Goal: Entertainment & Leisure: Consume media (video, audio)

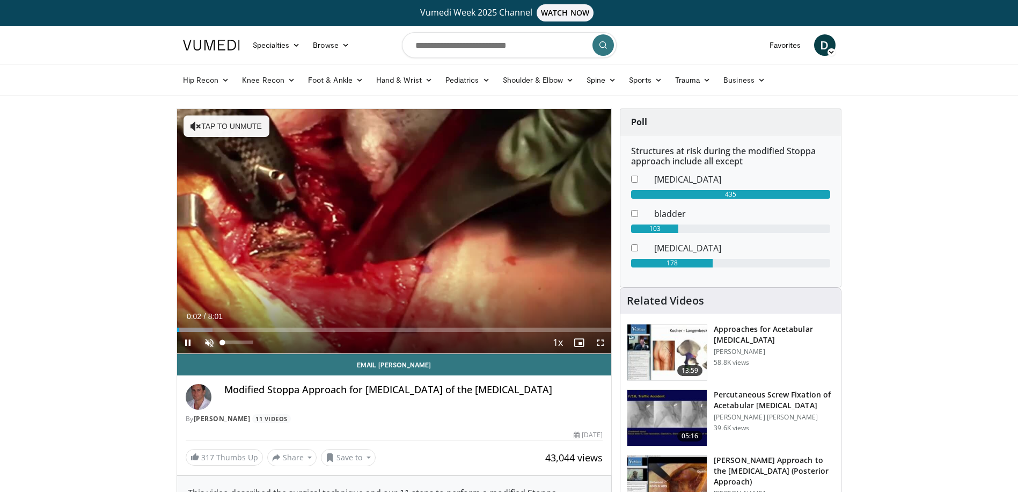
click at [203, 343] on span "Video Player" at bounding box center [209, 342] width 21 height 21
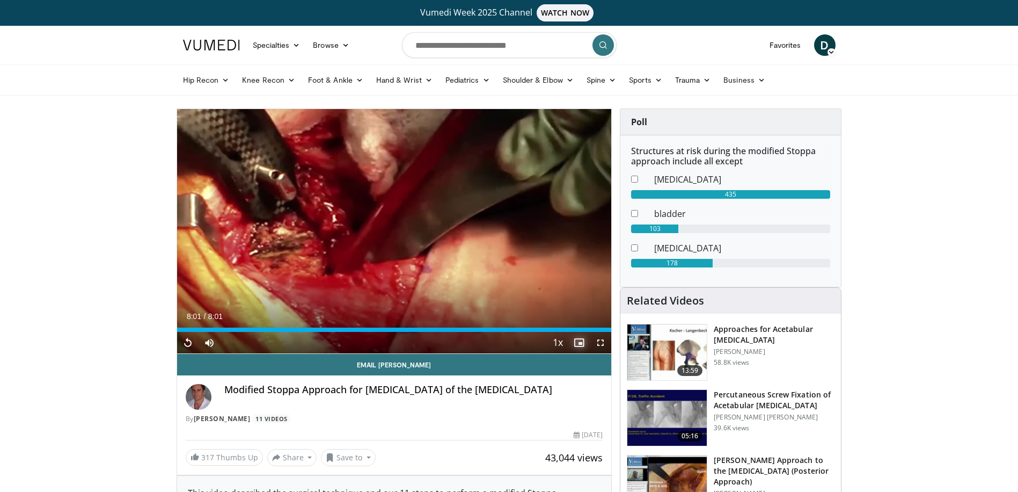
click at [581, 332] on span "Video Player" at bounding box center [578, 342] width 21 height 21
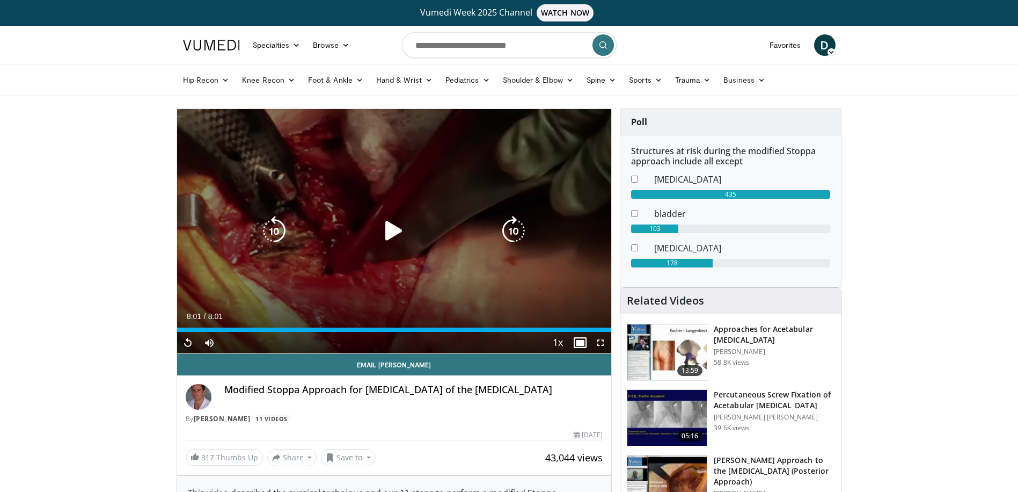
click at [394, 232] on icon "Video Player" at bounding box center [394, 231] width 30 height 30
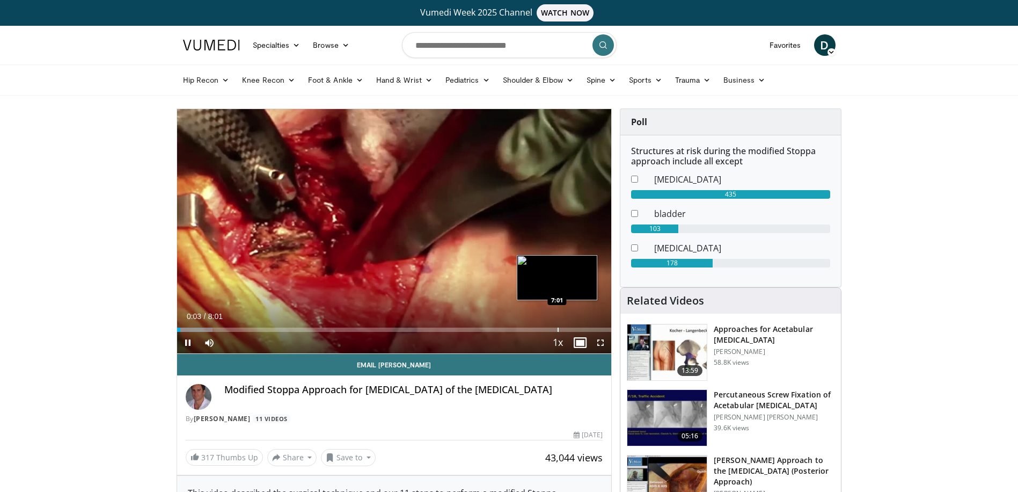
click at [558, 328] on div "Progress Bar" at bounding box center [558, 329] width 1 height 4
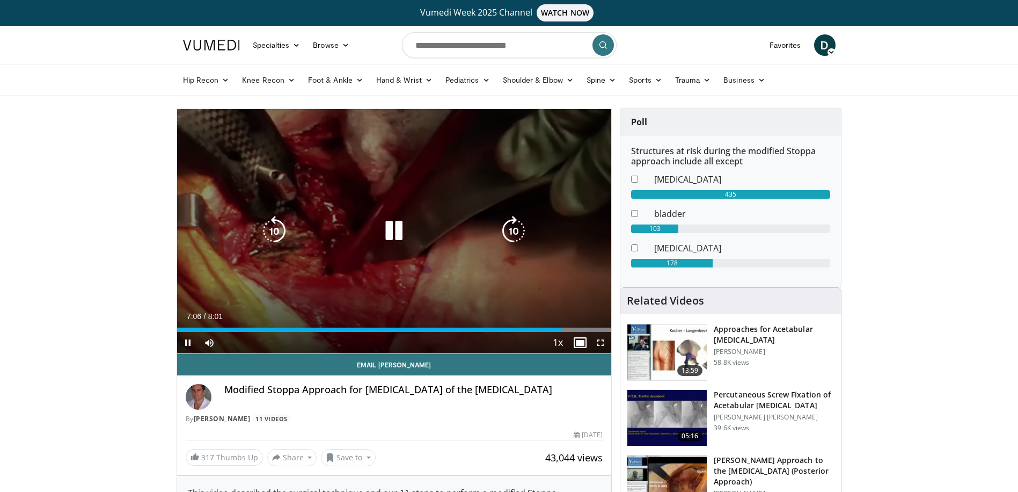
click at [298, 134] on div "10 seconds Tap to unmute" at bounding box center [394, 231] width 435 height 244
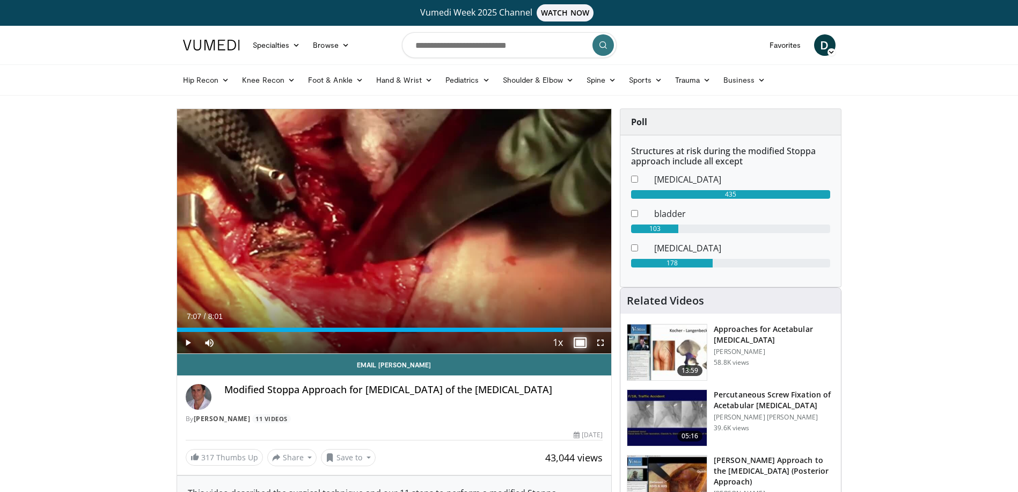
click at [577, 342] on span "Video Player" at bounding box center [578, 342] width 21 height 21
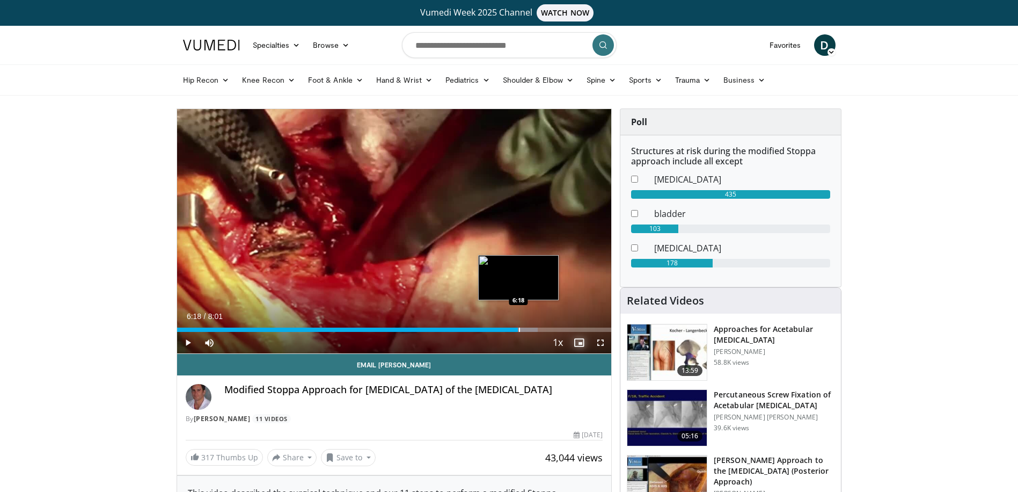
click at [519, 329] on div "Progress Bar" at bounding box center [519, 329] width 1 height 4
click at [187, 342] on span "Video Player" at bounding box center [187, 342] width 21 height 21
click at [524, 329] on div "Progress Bar" at bounding box center [524, 329] width 1 height 4
click at [186, 345] on span "Video Player" at bounding box center [187, 342] width 21 height 21
click at [191, 342] on span "Video Player" at bounding box center [187, 342] width 21 height 21
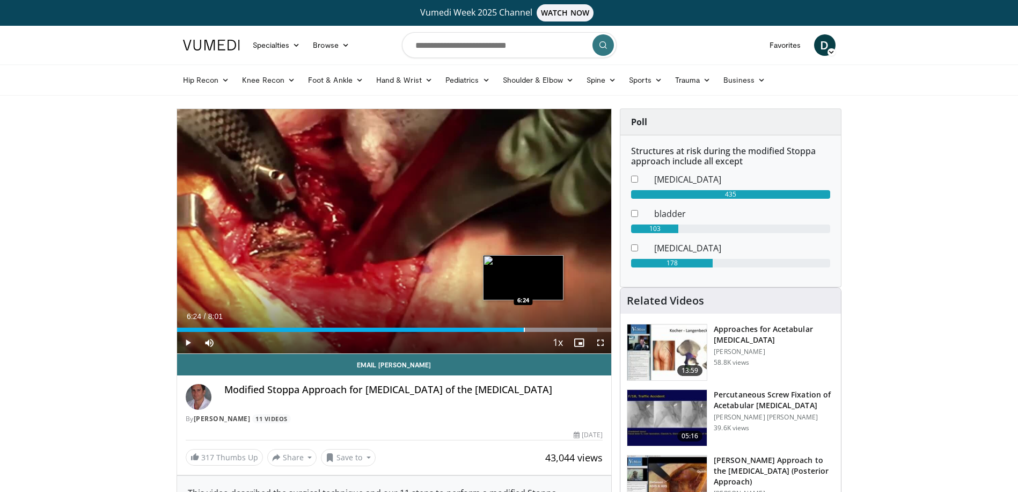
click at [524, 328] on div "Progress Bar" at bounding box center [524, 329] width 1 height 4
click at [601, 345] on span "Video Player" at bounding box center [600, 342] width 21 height 21
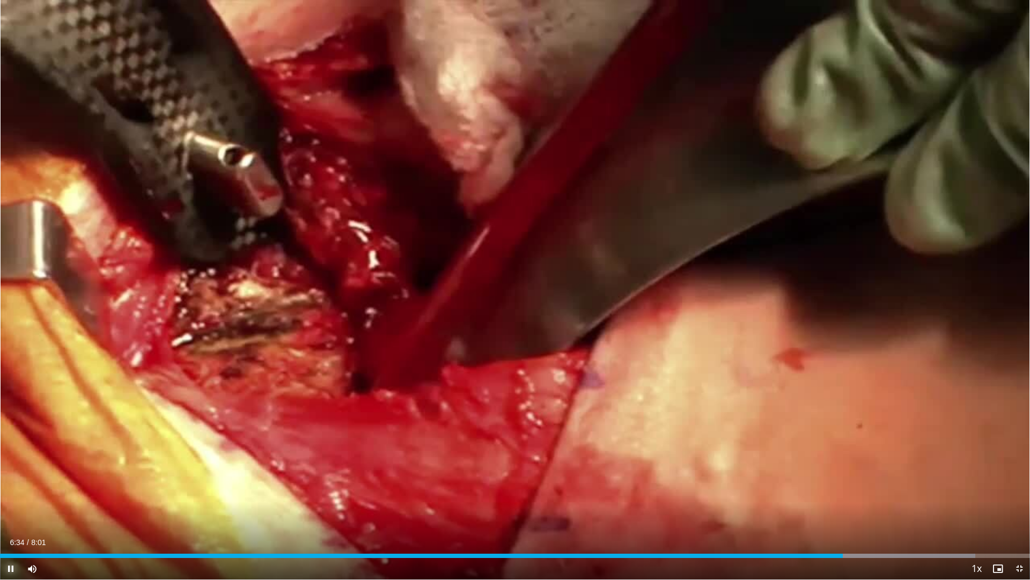
click at [13, 491] on span "Video Player" at bounding box center [10, 568] width 21 height 21
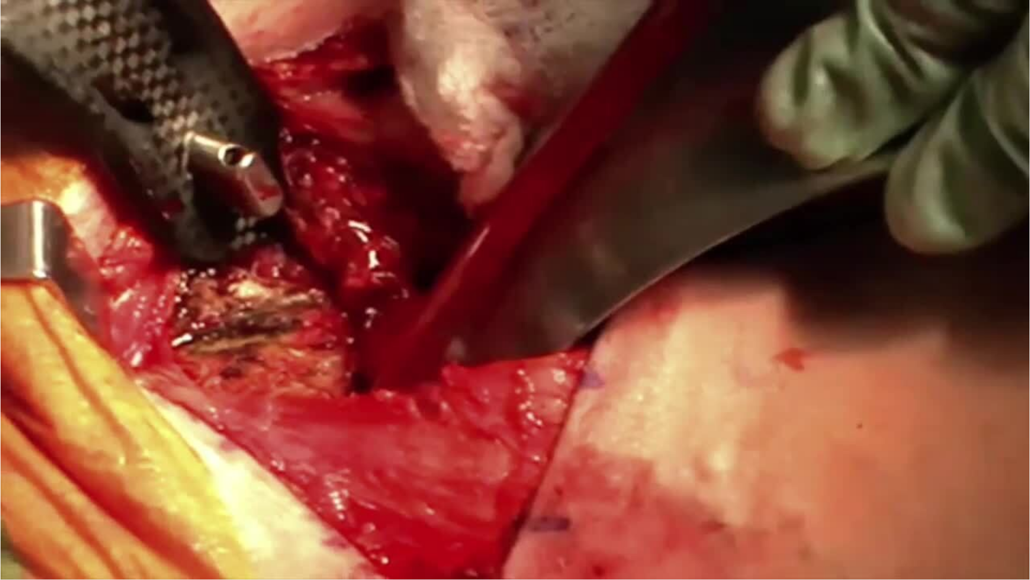
click at [13, 491] on video-js "**********" at bounding box center [515, 290] width 1030 height 580
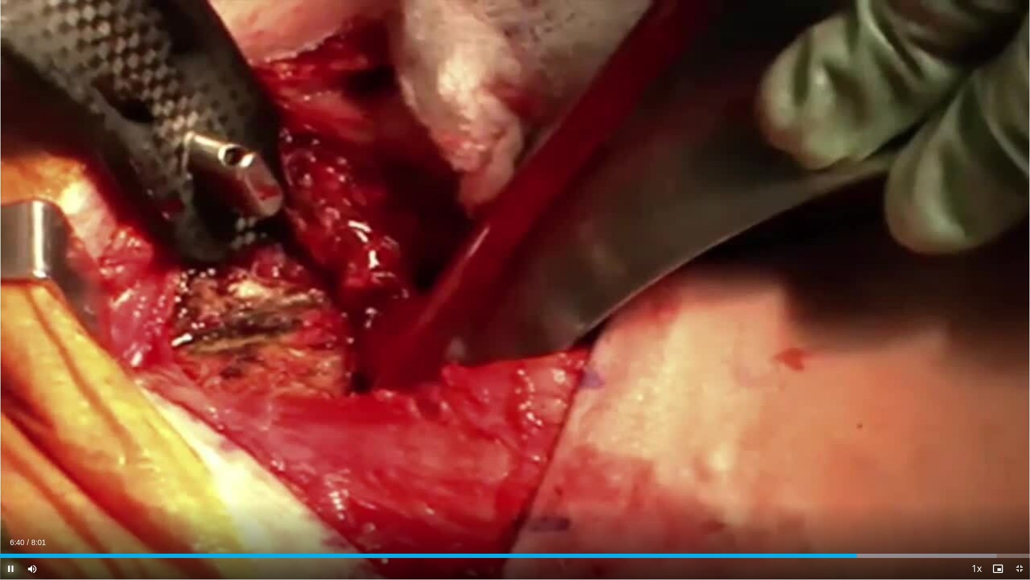
click at [13, 491] on span "Video Player" at bounding box center [10, 568] width 21 height 21
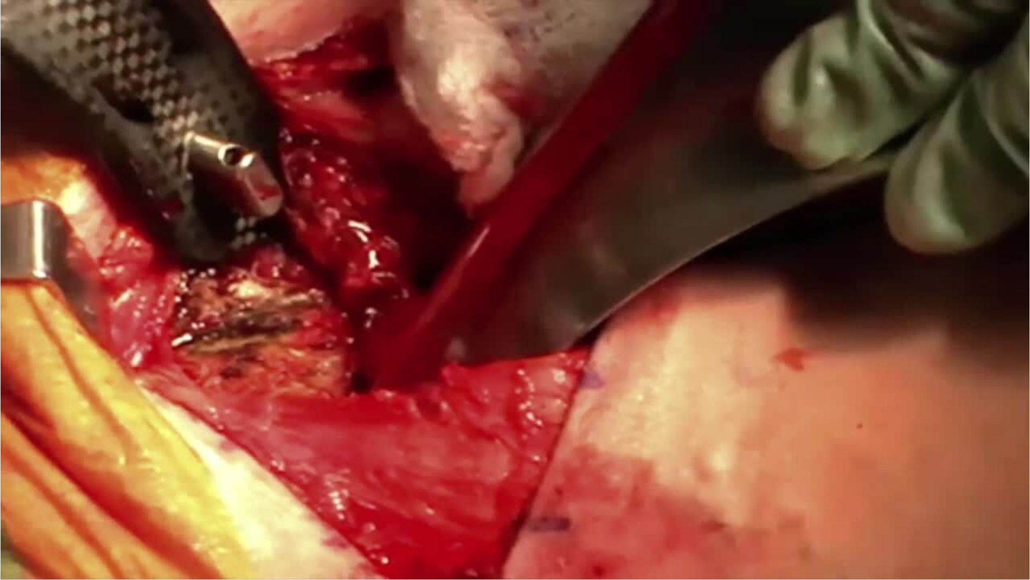
click at [13, 491] on div "10 seconds Tap to unmute" at bounding box center [515, 289] width 1030 height 579
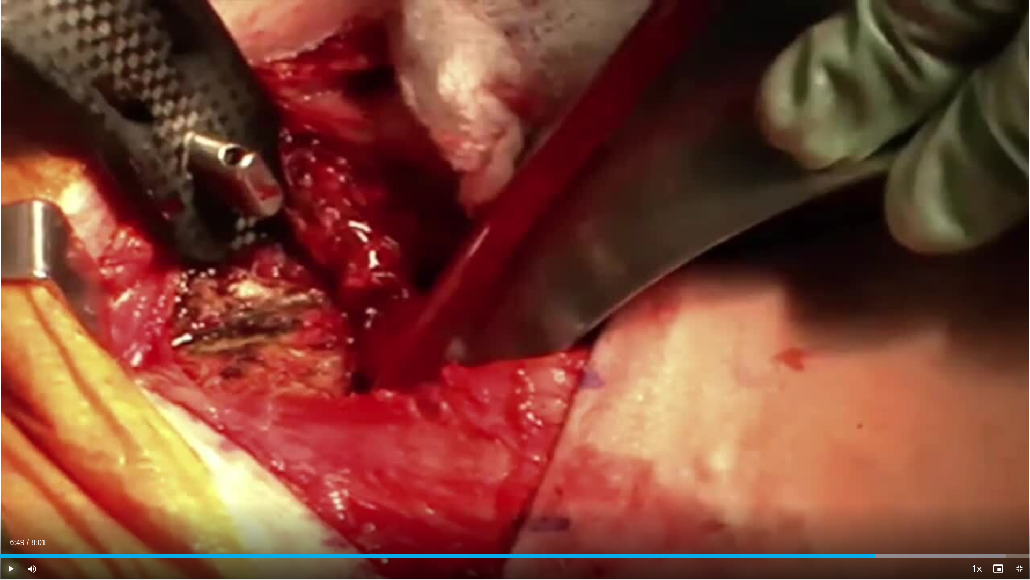
click at [13, 491] on span "Video Player" at bounding box center [10, 568] width 21 height 21
click at [15, 491] on span "Video Player" at bounding box center [10, 568] width 21 height 21
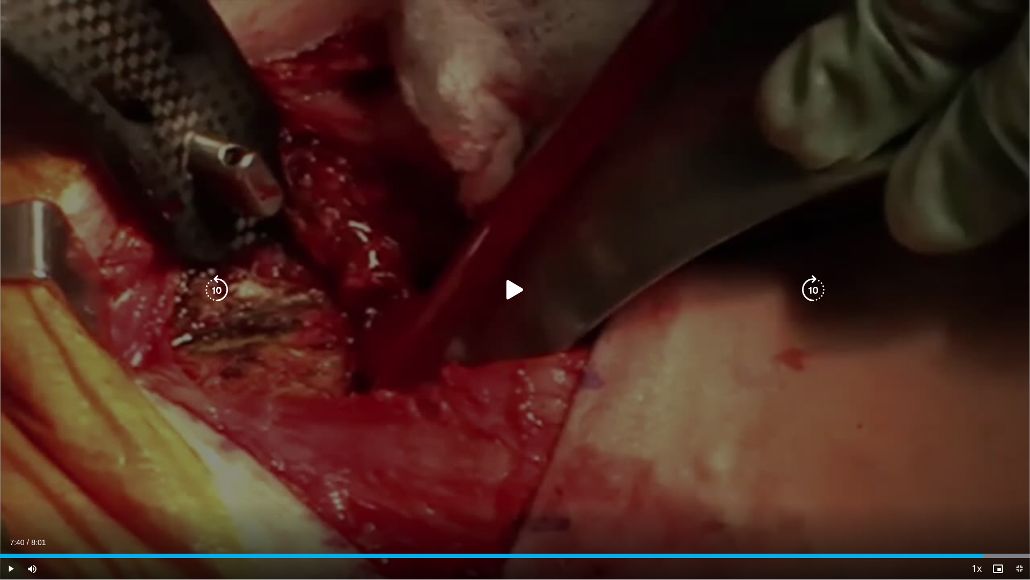
click at [780, 165] on div "10 seconds Tap to unmute" at bounding box center [515, 289] width 1030 height 579
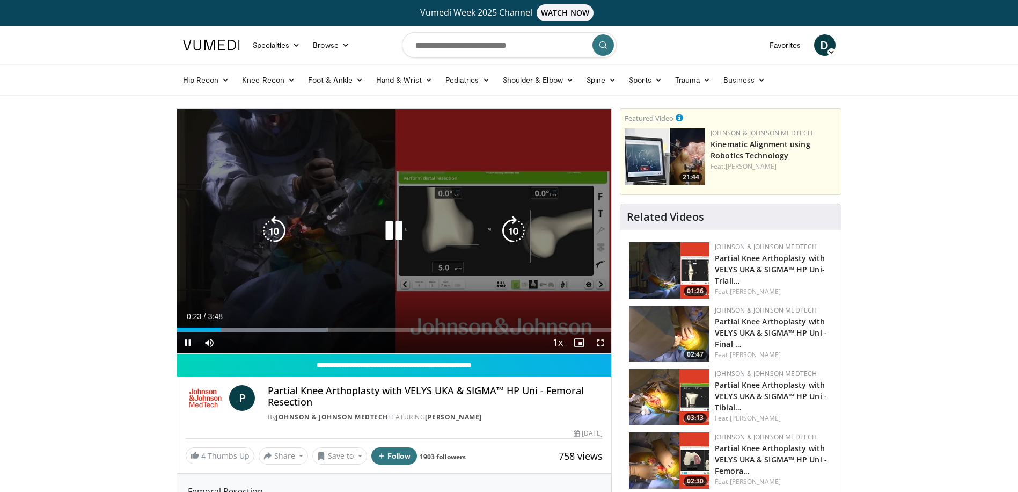
click at [401, 231] on icon "Video Player" at bounding box center [394, 231] width 30 height 30
